Goal: Transaction & Acquisition: Download file/media

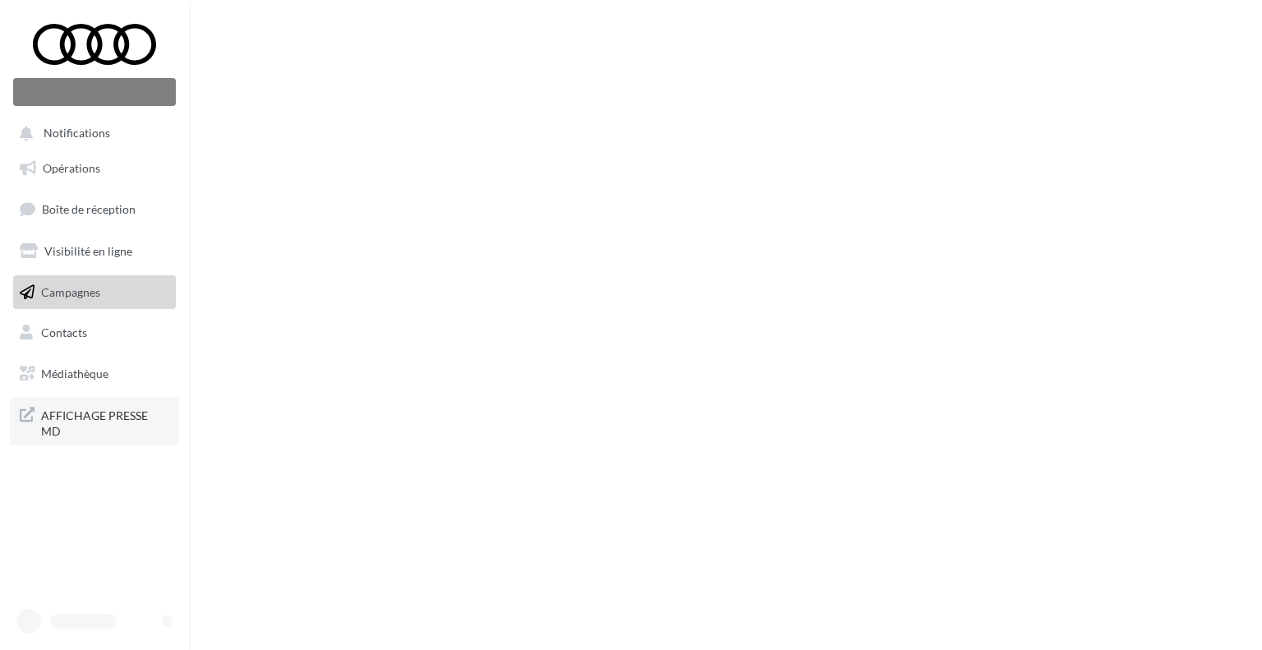
click at [104, 411] on span "AFFICHAGE PRESSE MD" at bounding box center [105, 421] width 128 height 35
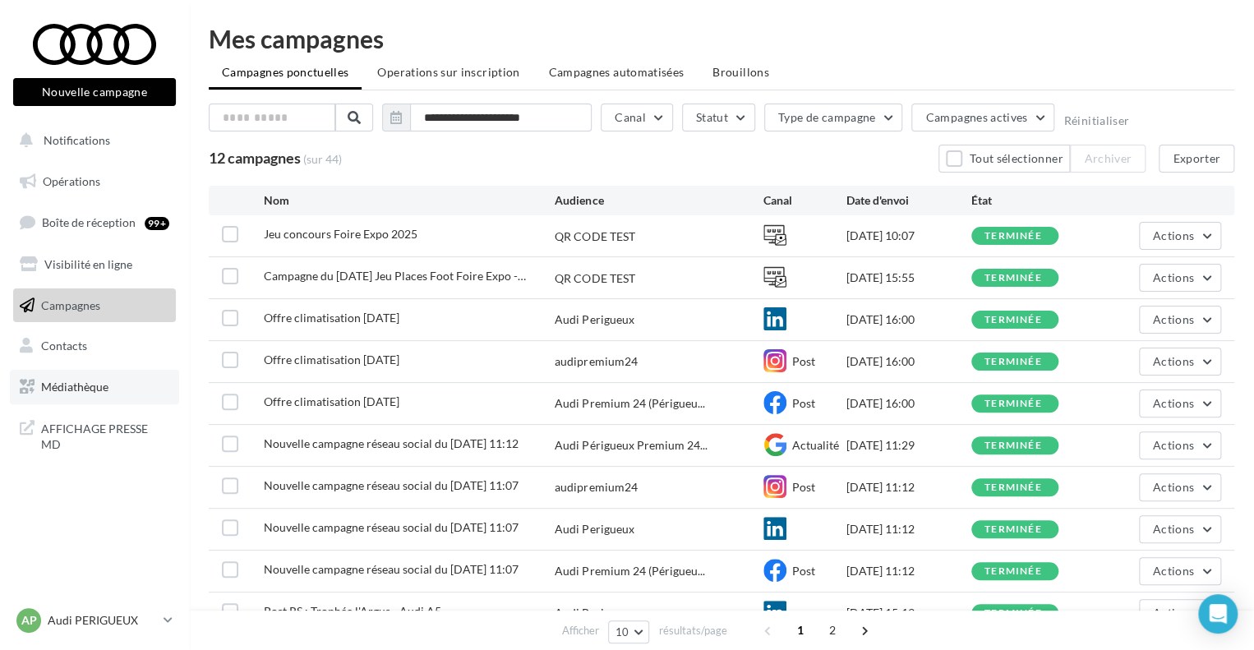
click at [100, 384] on span "Médiathèque" at bounding box center [74, 387] width 67 height 14
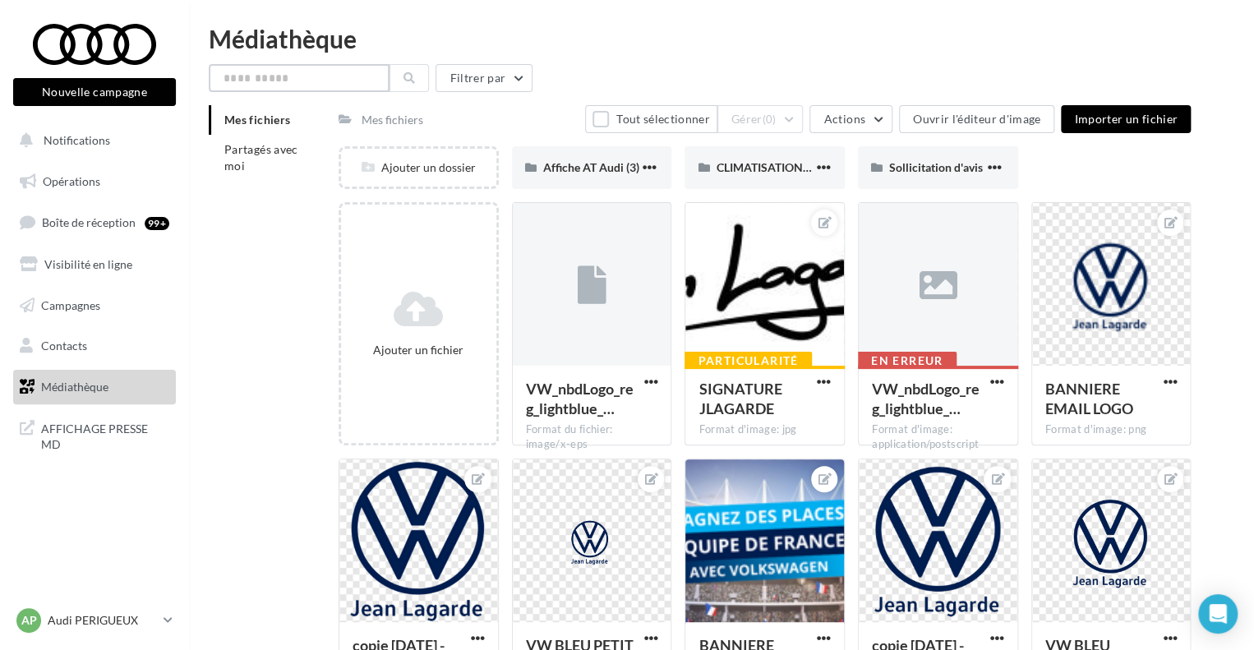
click at [325, 76] on input "text" at bounding box center [299, 78] width 181 height 28
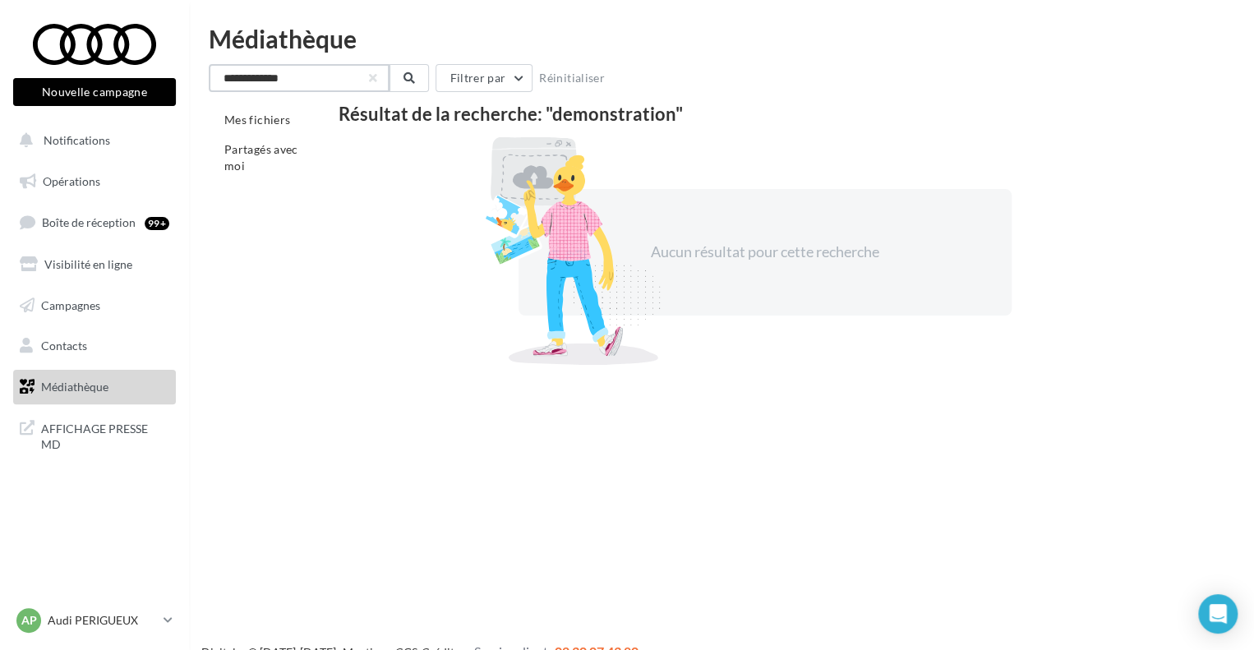
click at [321, 76] on input "**********" at bounding box center [299, 78] width 181 height 28
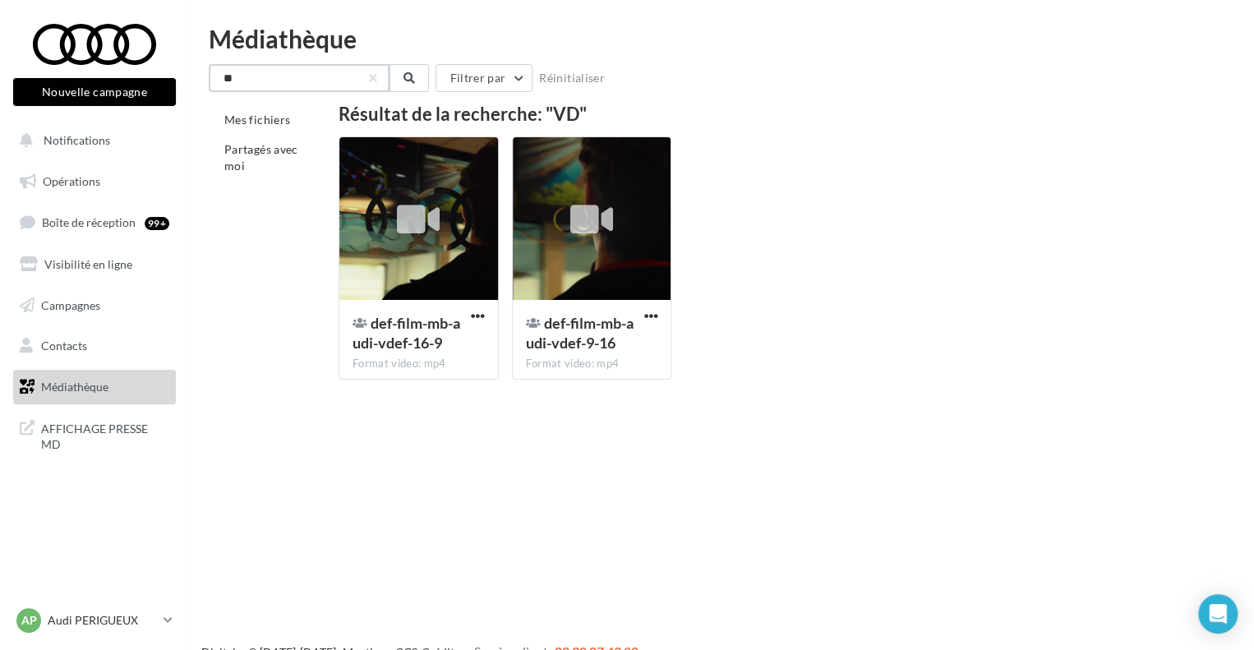
click at [315, 78] on input "**" at bounding box center [299, 78] width 181 height 28
type input "**"
click at [372, 75] on button "button" at bounding box center [373, 78] width 7 height 7
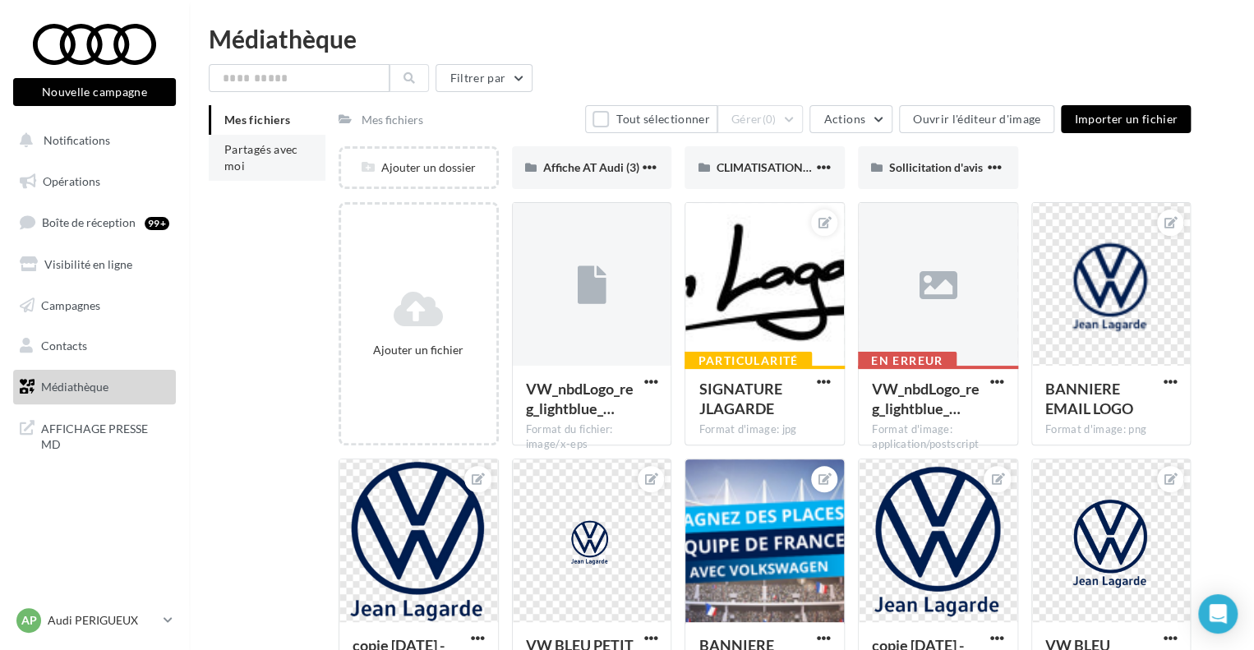
click at [288, 148] on span "Partagés avec moi" at bounding box center [261, 157] width 74 height 30
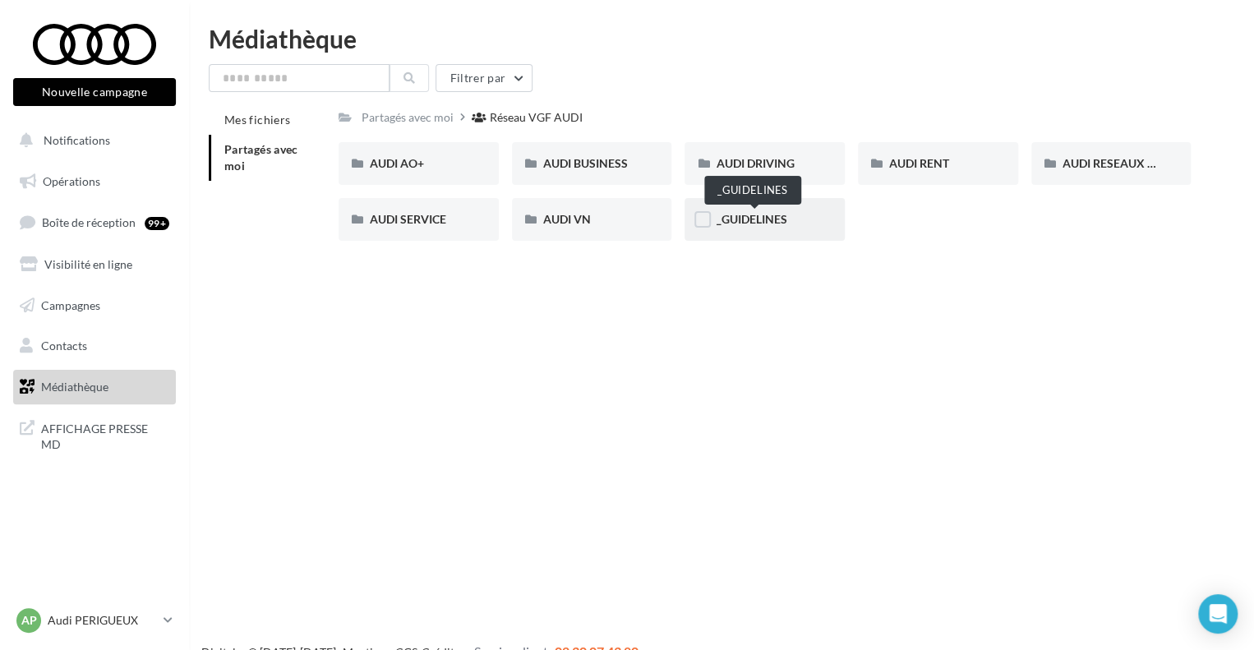
click at [775, 219] on span "_GUIDELINES" at bounding box center [751, 219] width 71 height 14
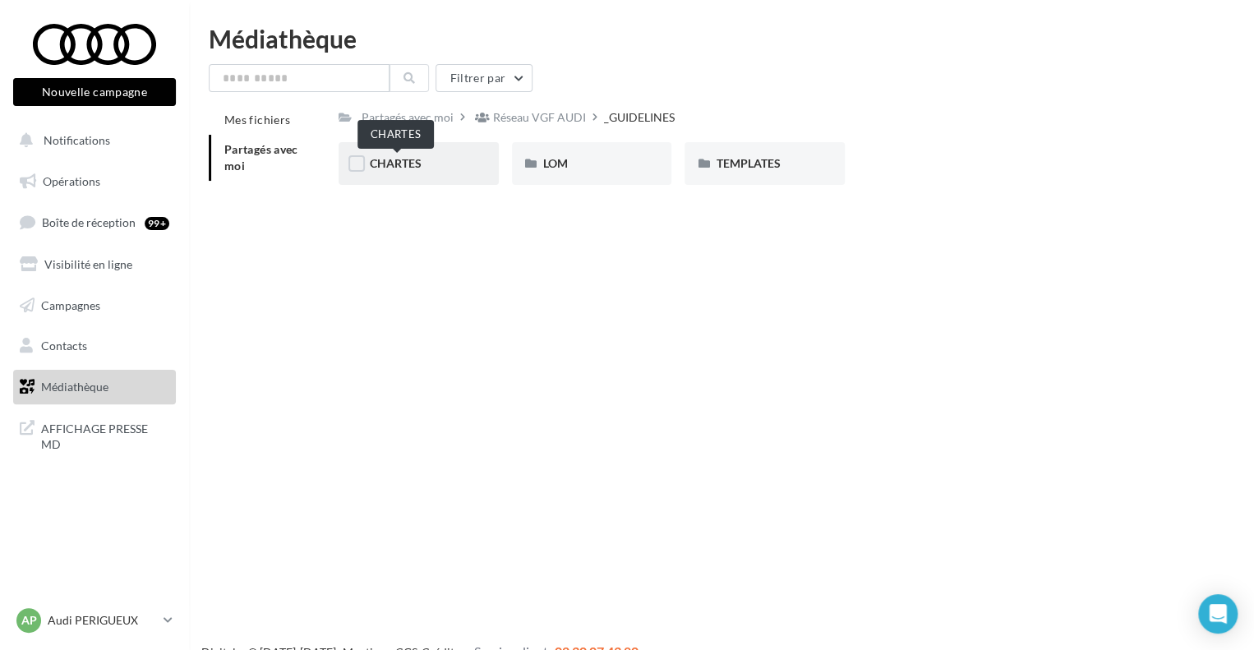
click at [384, 166] on span "CHARTES" at bounding box center [396, 163] width 52 height 14
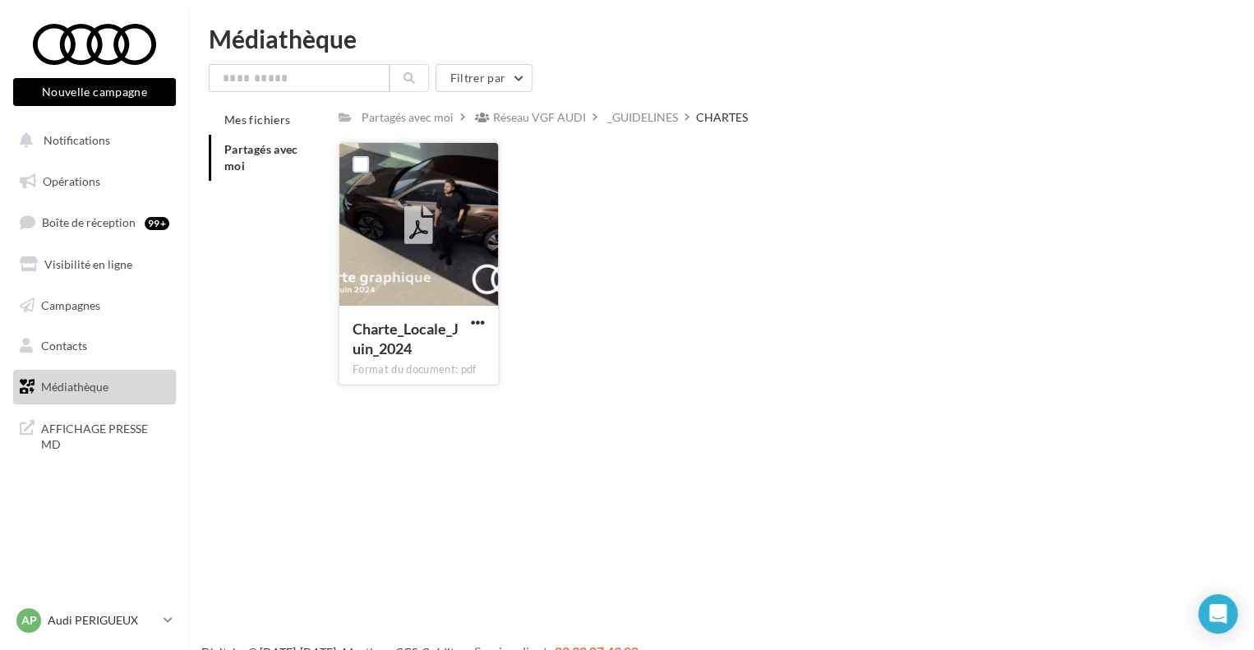
click at [429, 330] on span "Charte_Locale_Juin_2024" at bounding box center [406, 339] width 106 height 38
click at [479, 321] on span "button" at bounding box center [478, 323] width 14 height 14
click at [431, 353] on button "Télécharger" at bounding box center [406, 355] width 164 height 43
click at [761, 361] on div "Charte_Locale_Juin_2024 Format du document: pdf Charte_Locale_Juin_2024" at bounding box center [771, 270] width 865 height 256
click at [881, 339] on div "Charte_Locale_Juin_2024 Format du document: pdf Charte_Locale_Juin_2024" at bounding box center [771, 270] width 865 height 256
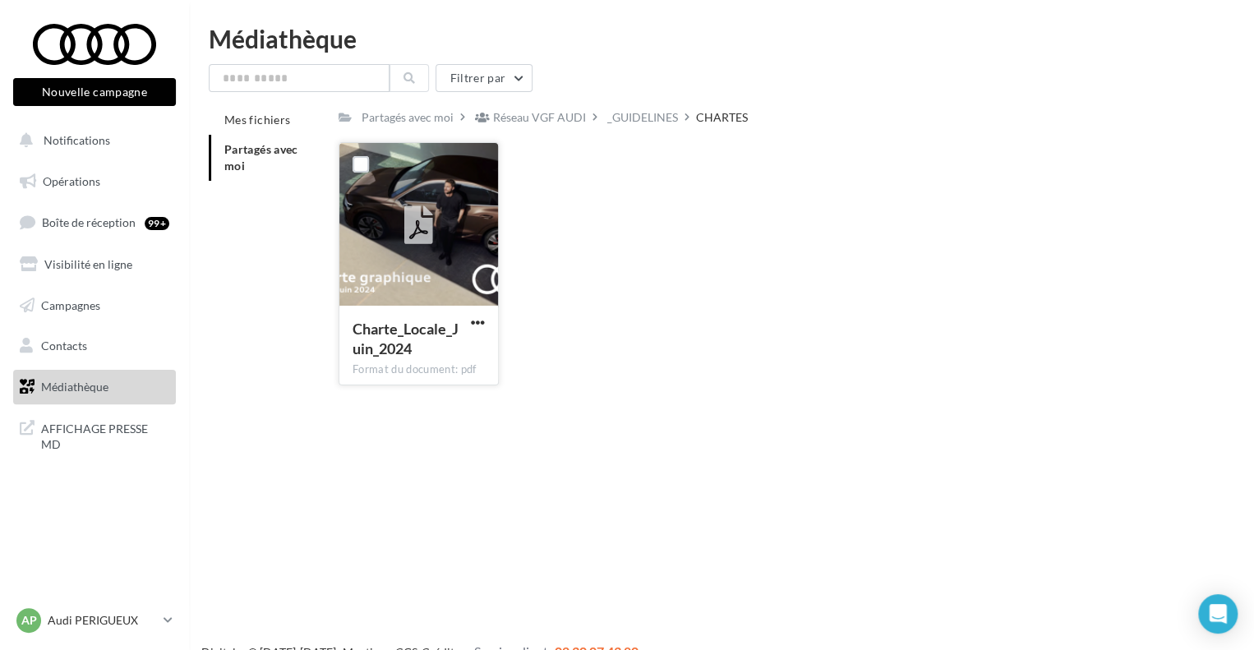
click at [632, 340] on div "Charte_Locale_Juin_2024 Format du document: pdf Charte_Locale_Juin_2024" at bounding box center [771, 270] width 865 height 256
